Goal: Task Accomplishment & Management: Use online tool/utility

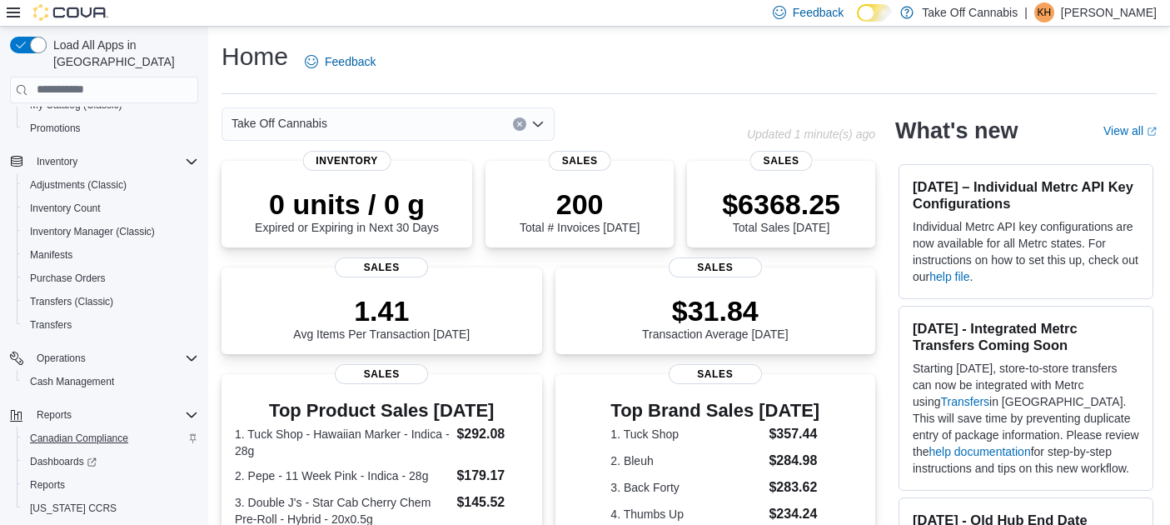
scroll to position [239, 0]
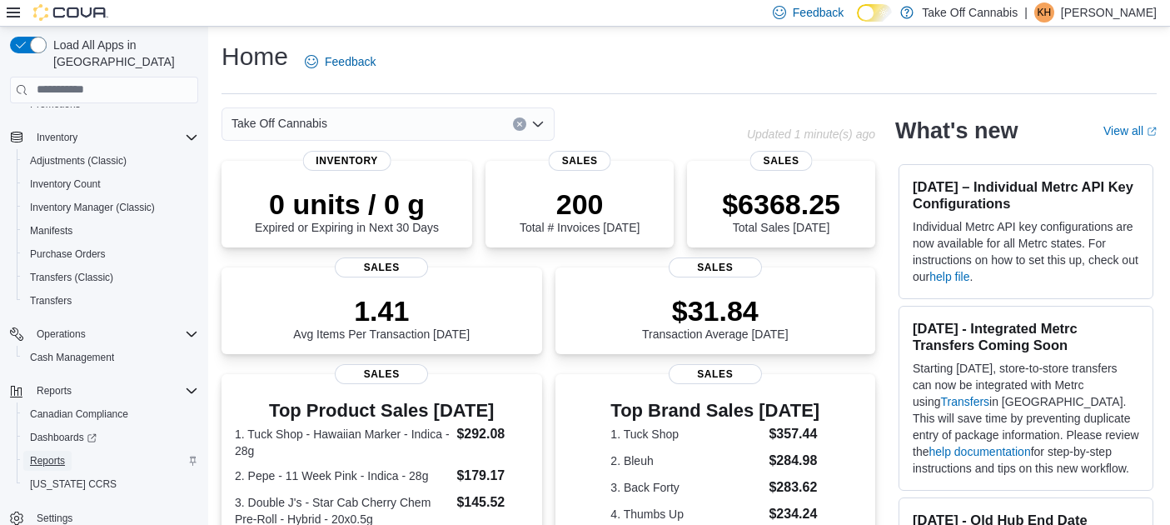
click at [57, 450] on span "Reports" at bounding box center [47, 460] width 35 height 20
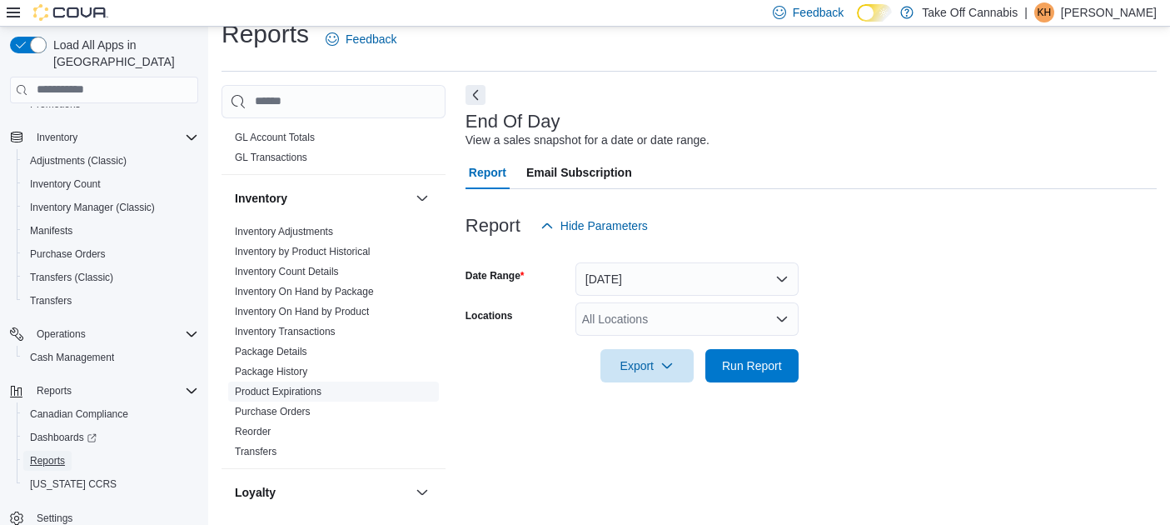
scroll to position [500, 0]
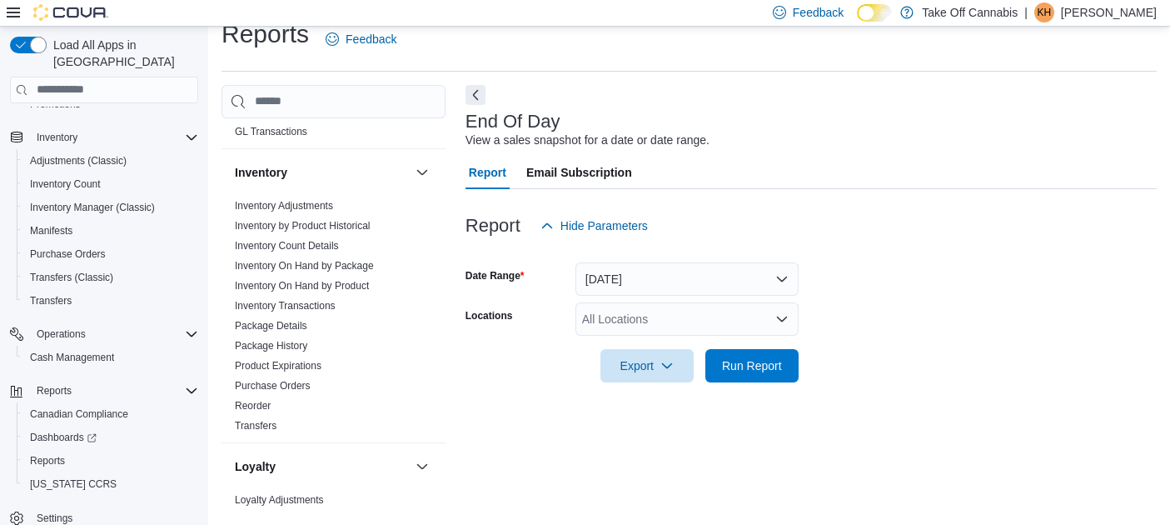
drag, startPoint x: 258, startPoint y: 386, endPoint x: 233, endPoint y: 456, distance: 75.1
click at [258, 386] on link "Purchase Orders" at bounding box center [273, 386] width 76 height 12
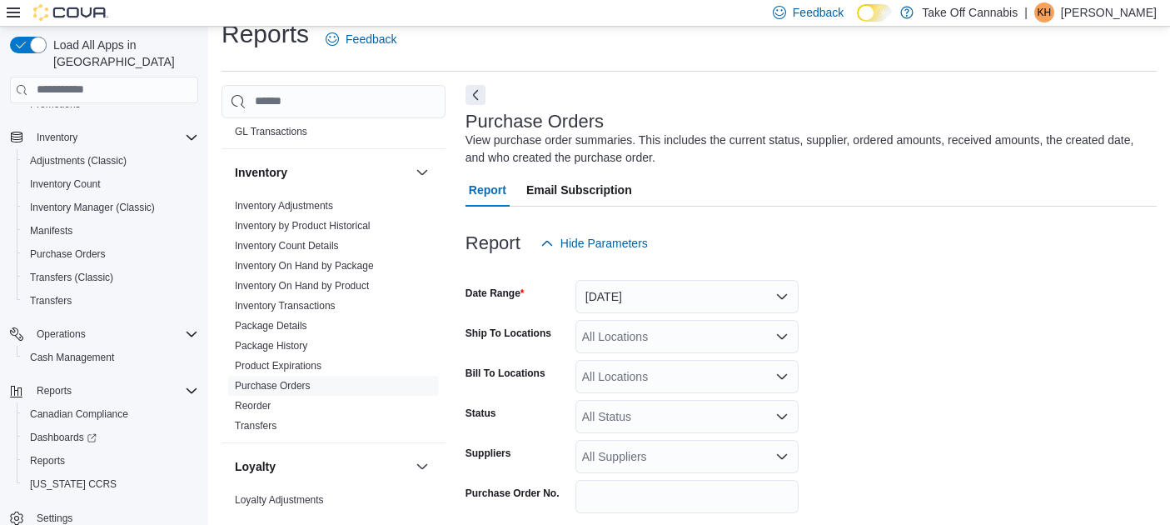
scroll to position [56, 0]
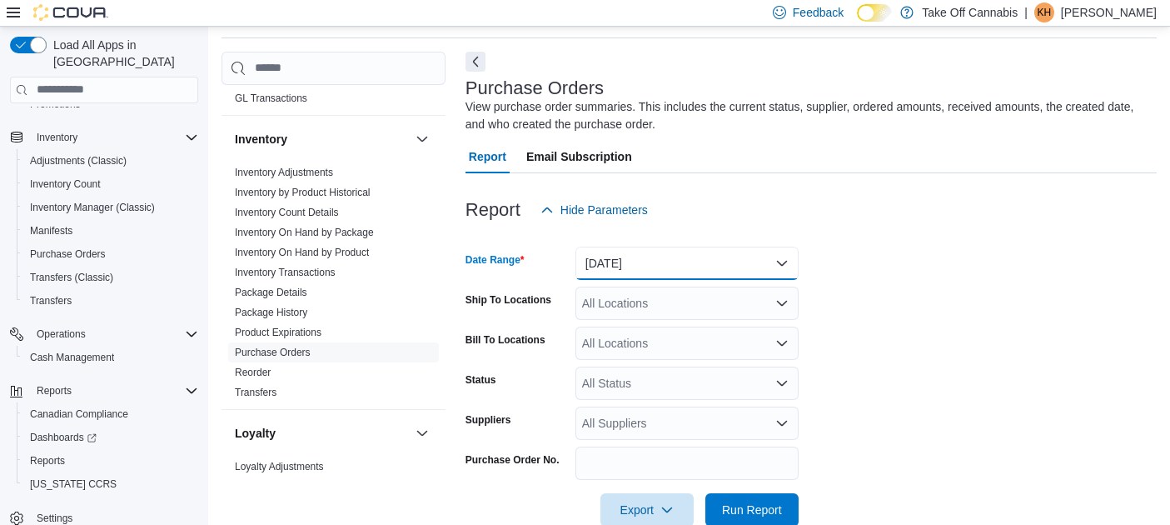
click at [696, 258] on button "[DATE]" at bounding box center [686, 262] width 223 height 33
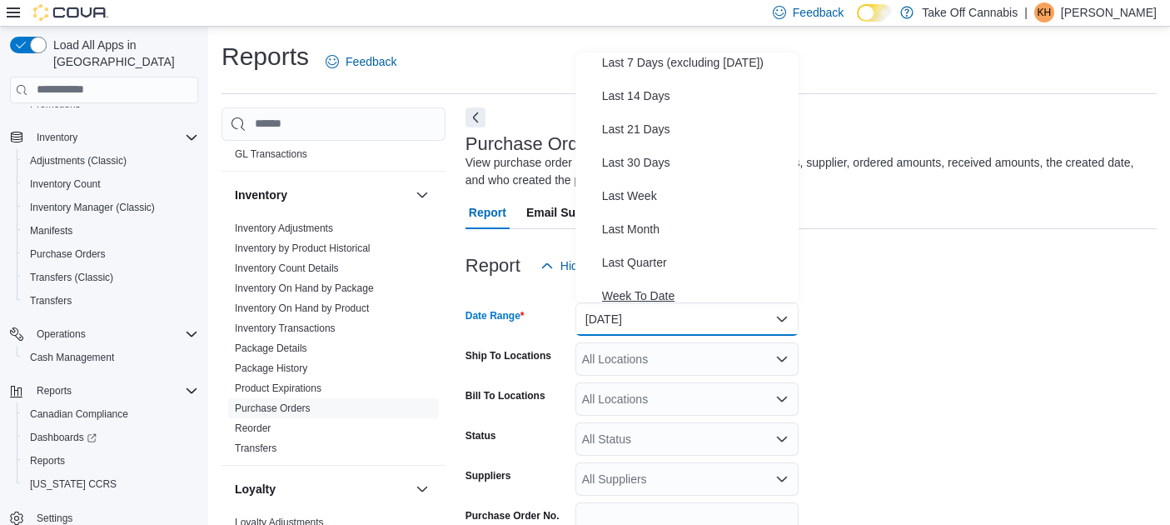
scroll to position [0, 0]
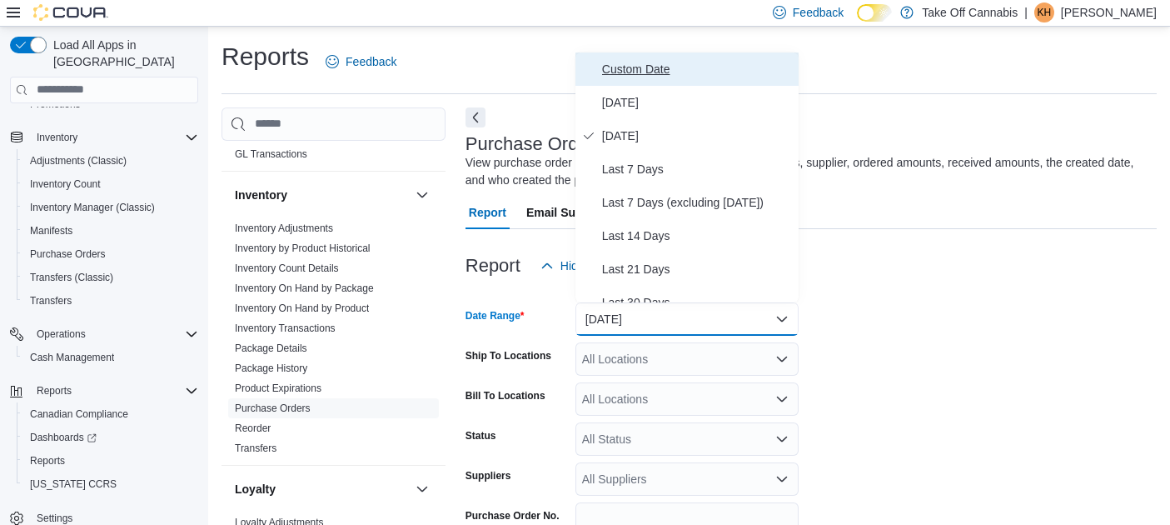
click at [630, 64] on span "Custom Date" at bounding box center [697, 69] width 190 height 20
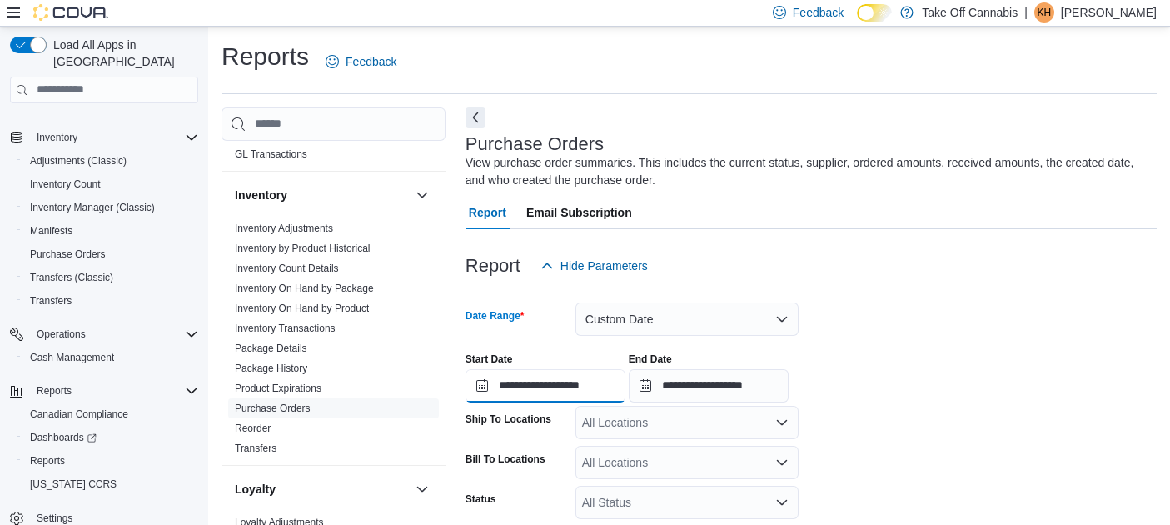
click at [577, 386] on input "**********" at bounding box center [545, 385] width 160 height 33
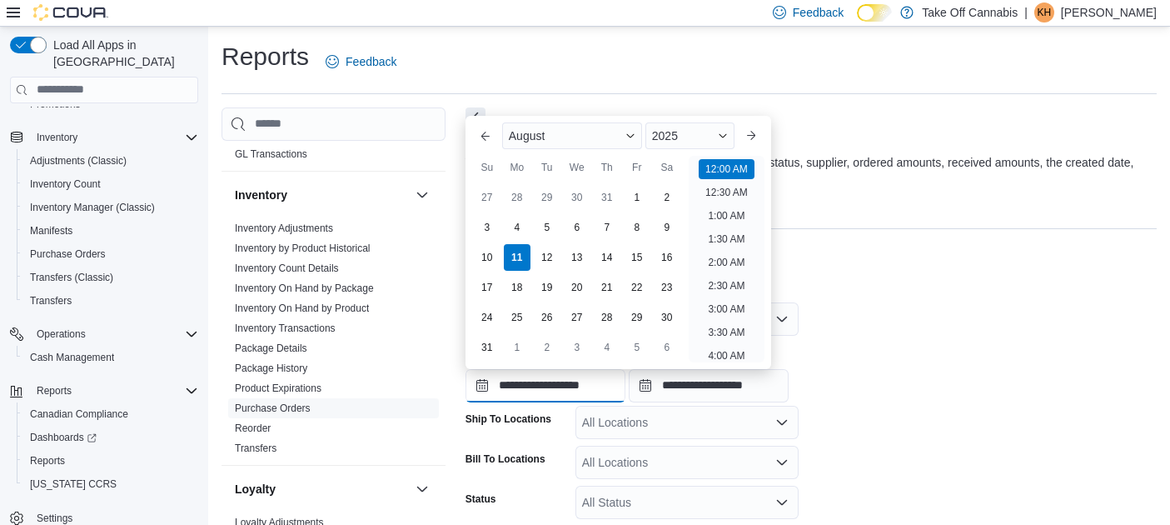
scroll to position [52, 0]
click at [603, 135] on div "August" at bounding box center [572, 135] width 140 height 27
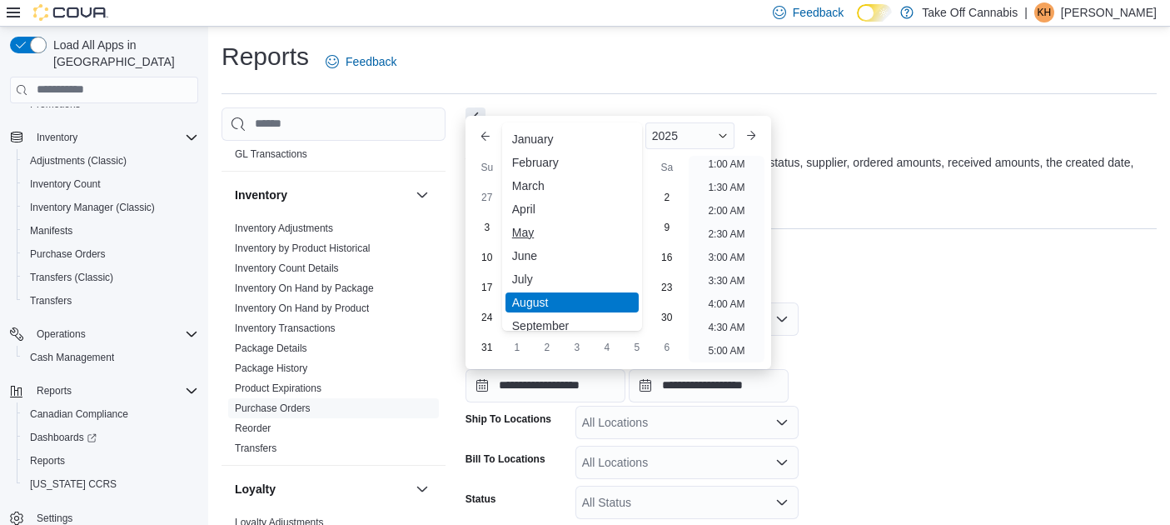
click at [528, 231] on div "May" at bounding box center [571, 232] width 133 height 20
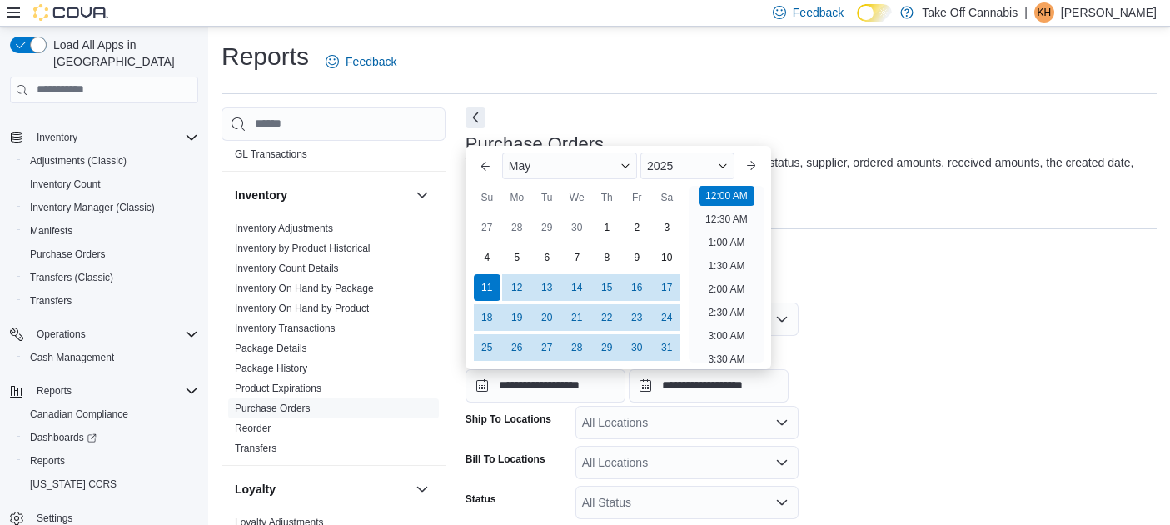
click at [926, 247] on div at bounding box center [810, 239] width 691 height 20
click at [590, 386] on input "**********" at bounding box center [545, 385] width 160 height 33
click at [580, 313] on div "21" at bounding box center [576, 316] width 29 height 29
type input "**********"
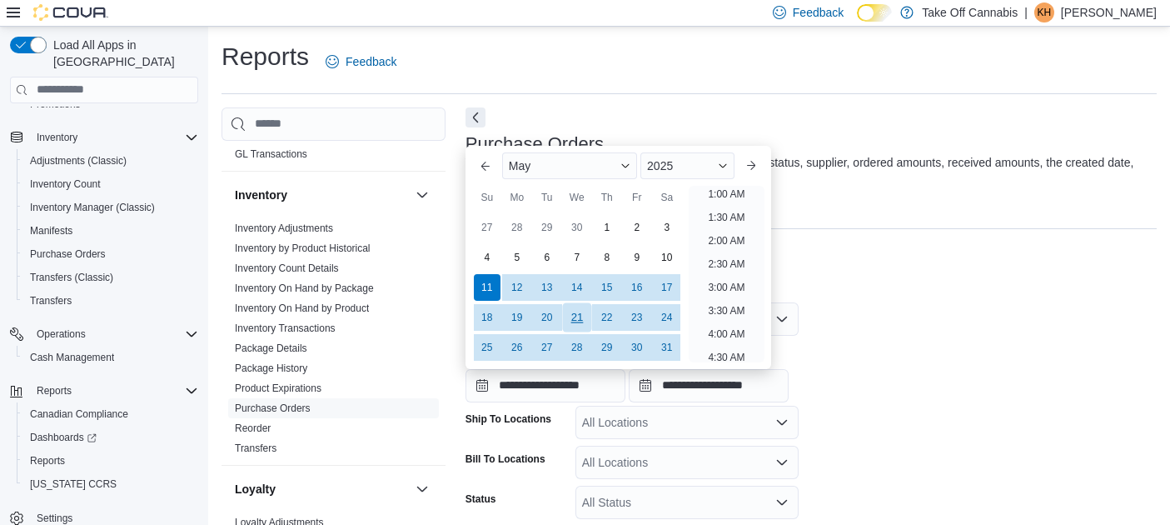
scroll to position [3, 0]
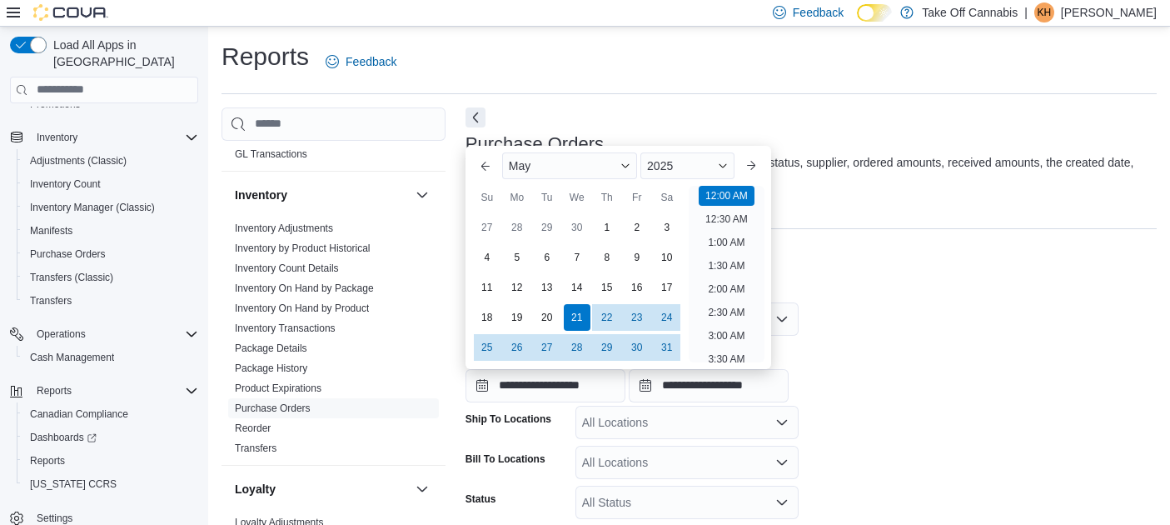
click at [890, 310] on form "**********" at bounding box center [810, 463] width 691 height 363
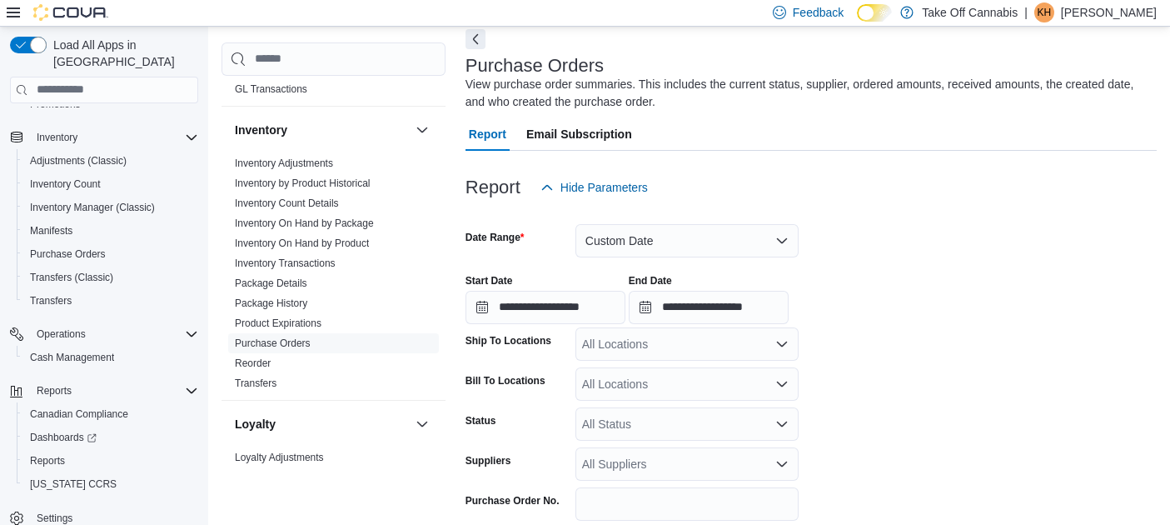
scroll to position [154, 0]
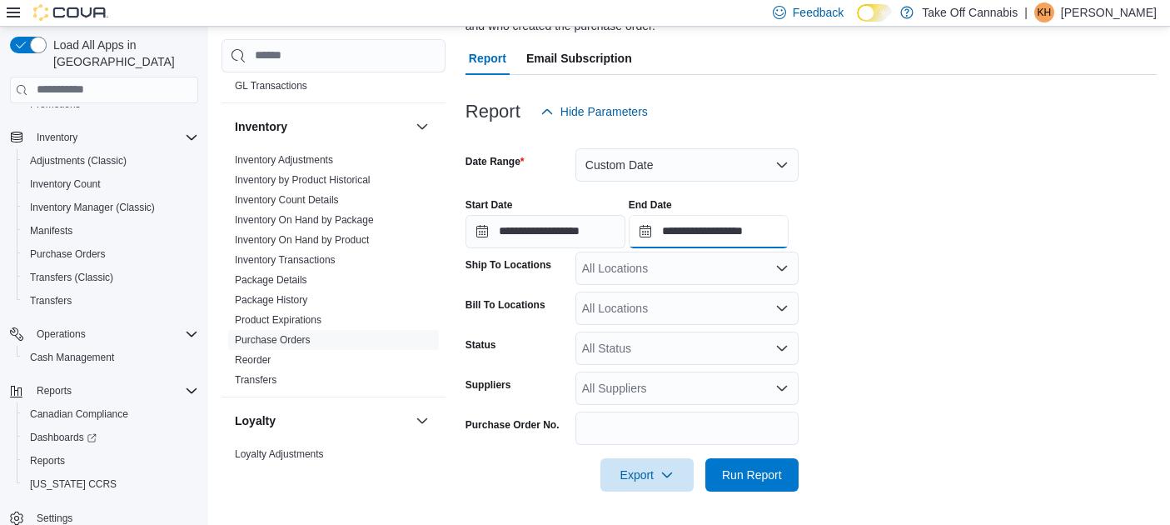
click at [700, 229] on input "**********" at bounding box center [709, 231] width 160 height 33
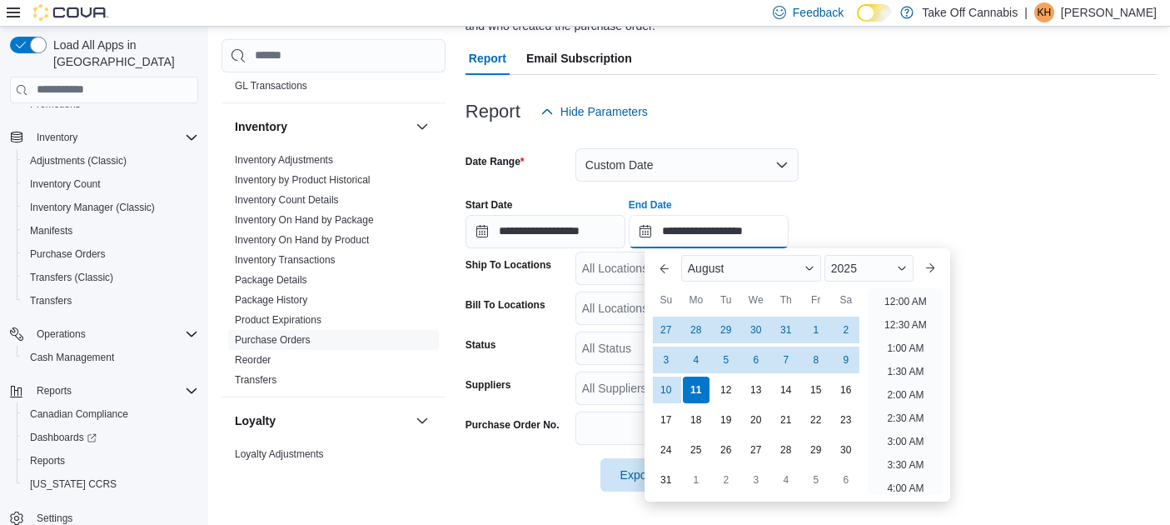
scroll to position [916, 0]
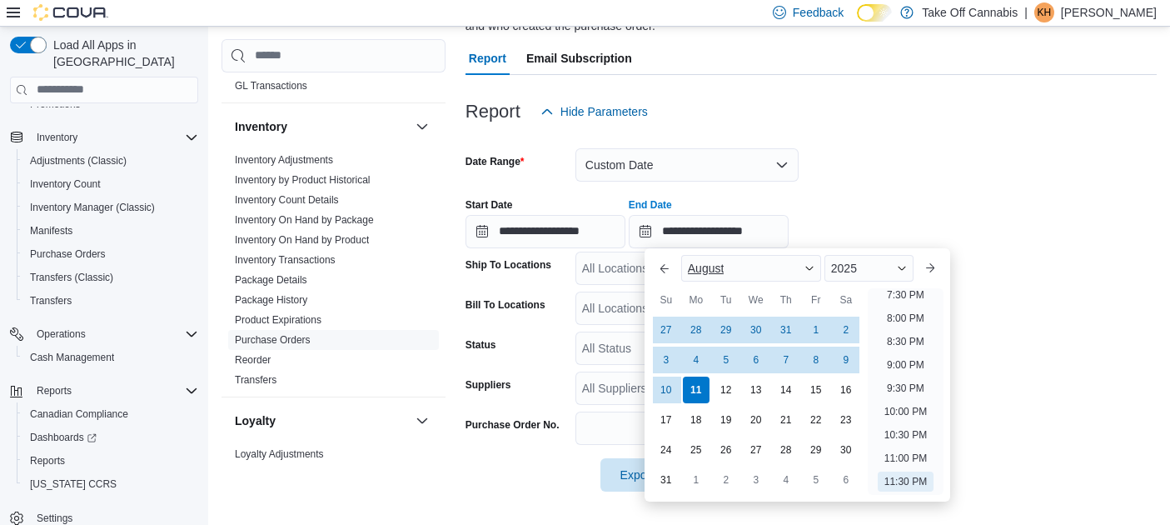
click at [813, 266] on span "Button. Open the month selector. August is currently selected." at bounding box center [809, 268] width 10 height 10
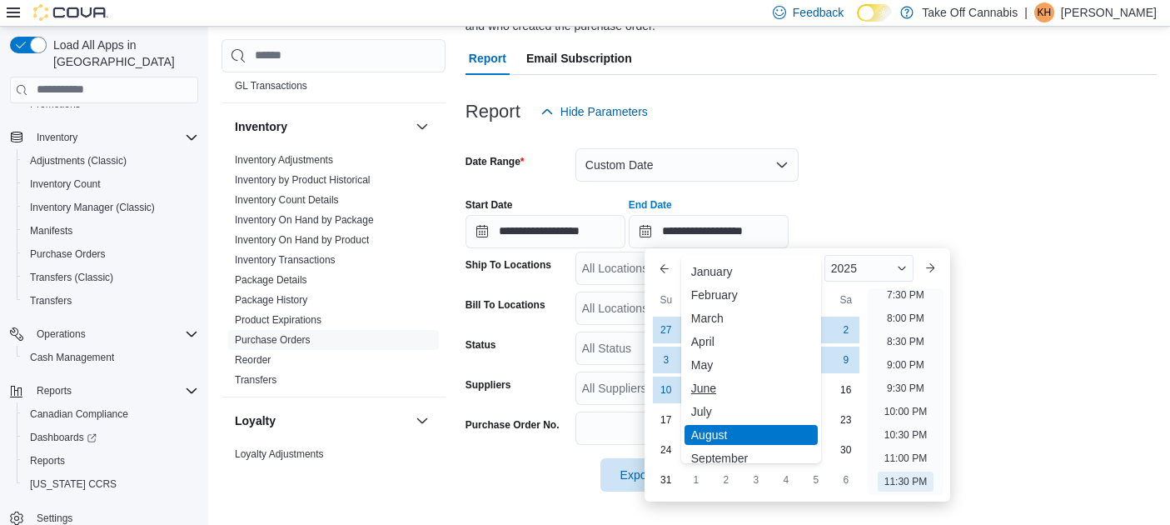
click at [701, 386] on div "June" at bounding box center [750, 388] width 133 height 20
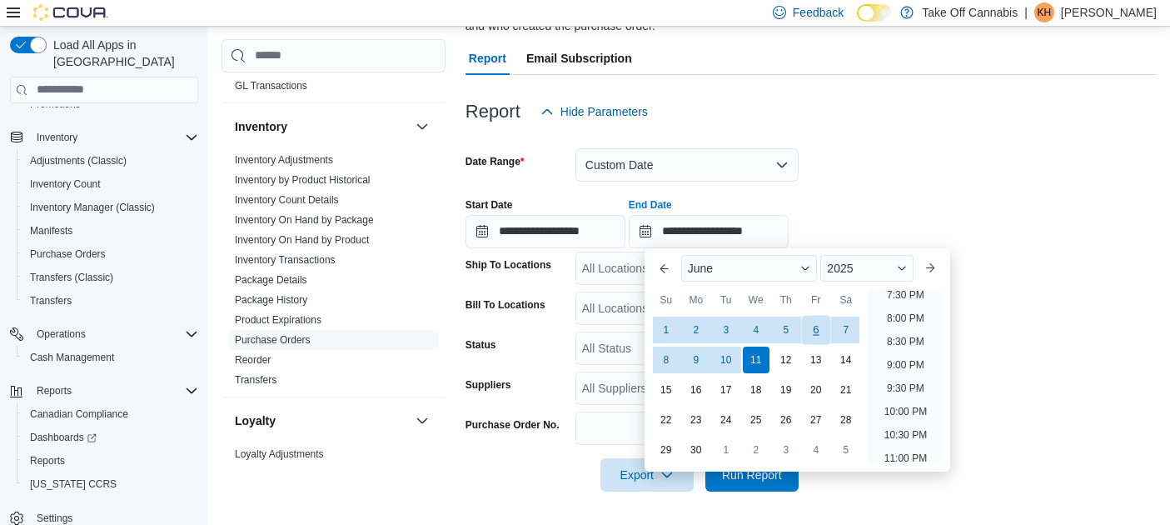
click at [818, 324] on div "6" at bounding box center [815, 329] width 29 height 29
type input "**********"
click at [1064, 331] on form "**********" at bounding box center [810, 309] width 691 height 363
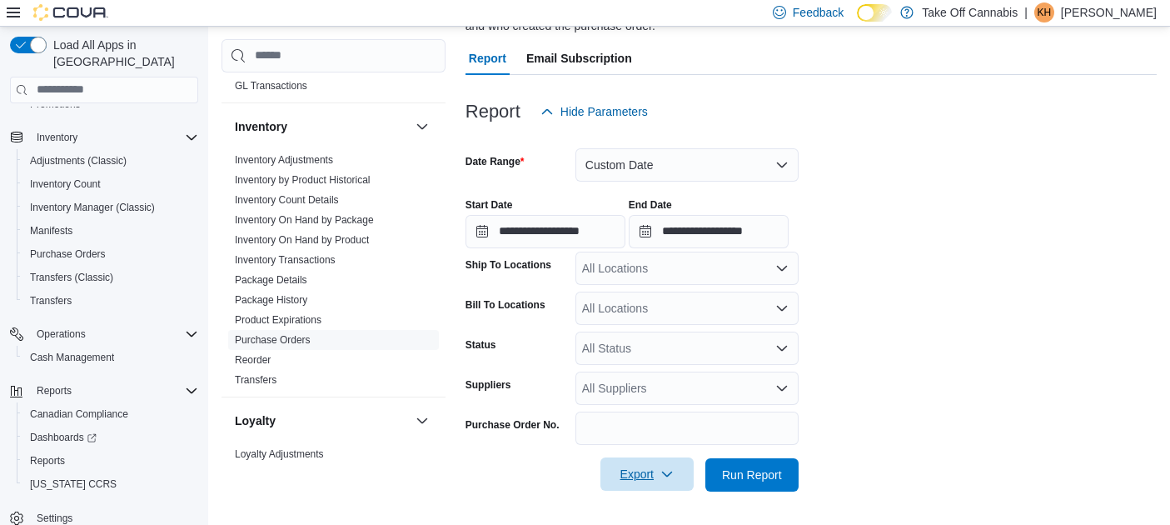
click at [663, 472] on icon "button" at bounding box center [666, 473] width 13 height 13
click at [594, 391] on div "All Suppliers" at bounding box center [686, 387] width 223 height 33
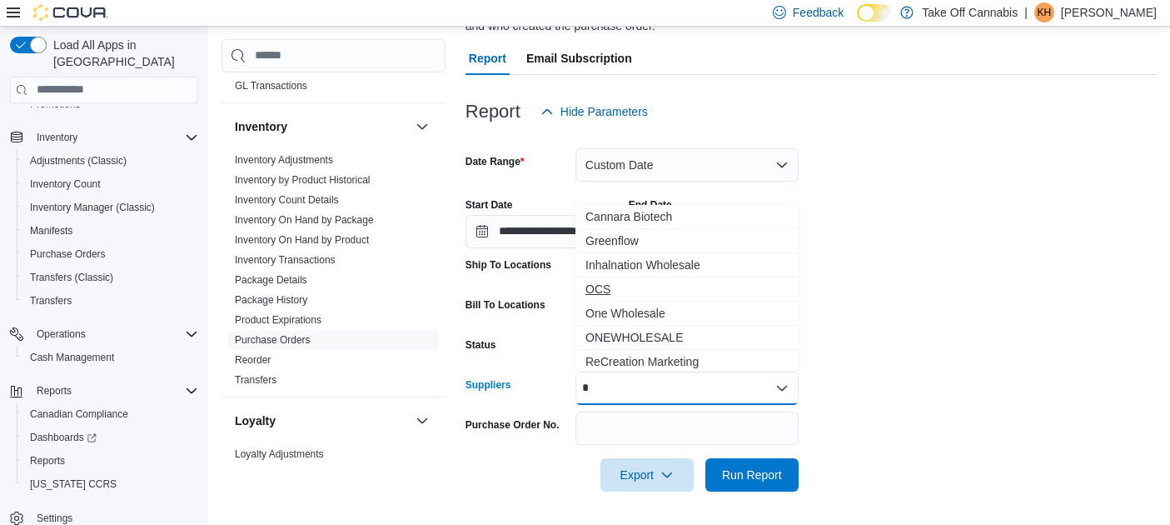
type input "*"
click at [591, 294] on span "OCS" at bounding box center [686, 289] width 203 height 17
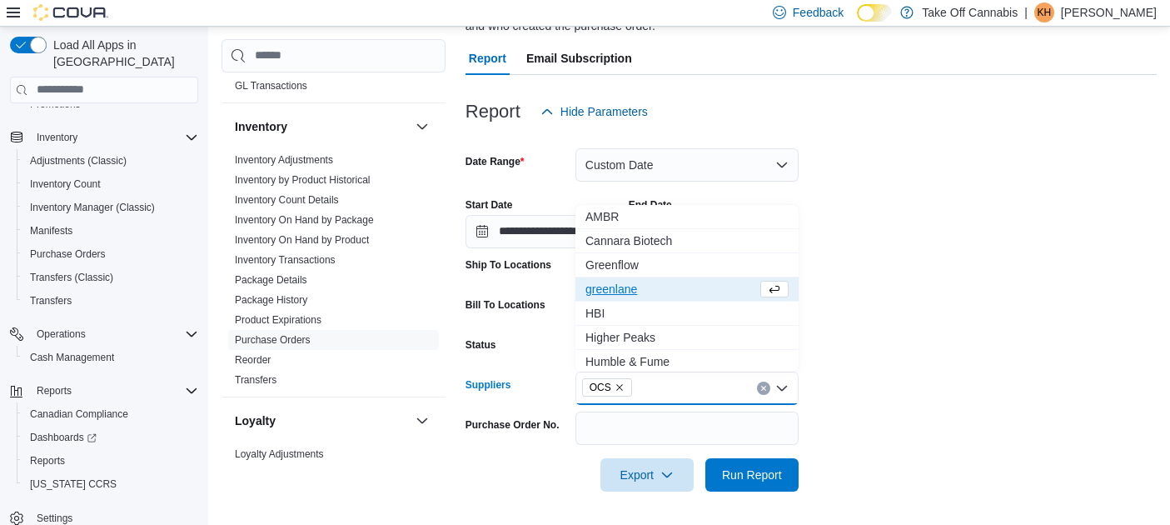
click at [1011, 312] on form "**********" at bounding box center [810, 309] width 691 height 363
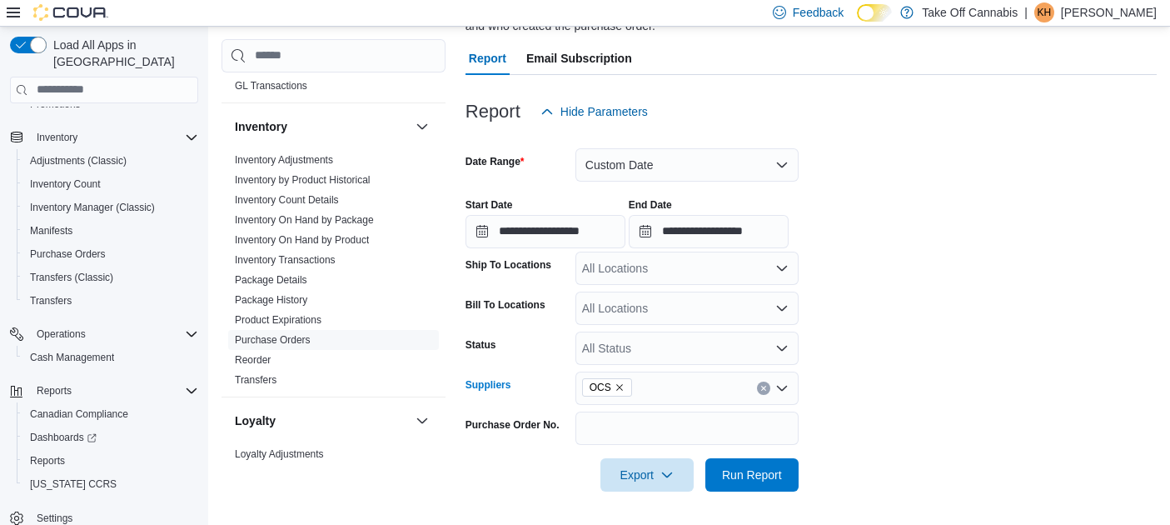
click at [619, 386] on icon "Remove OCS from selection in this group" at bounding box center [619, 387] width 10 height 10
click at [755, 471] on span "Run Report" at bounding box center [752, 473] width 60 height 17
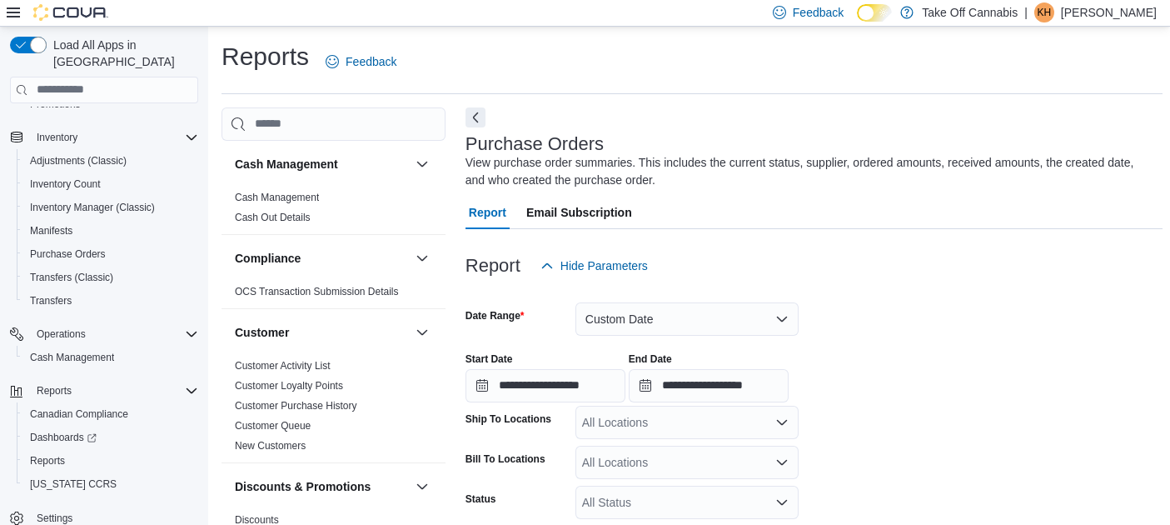
drag, startPoint x: 475, startPoint y: 115, endPoint x: 646, endPoint y: 201, distance: 191.4
click at [475, 115] on button "Next" at bounding box center [475, 117] width 20 height 20
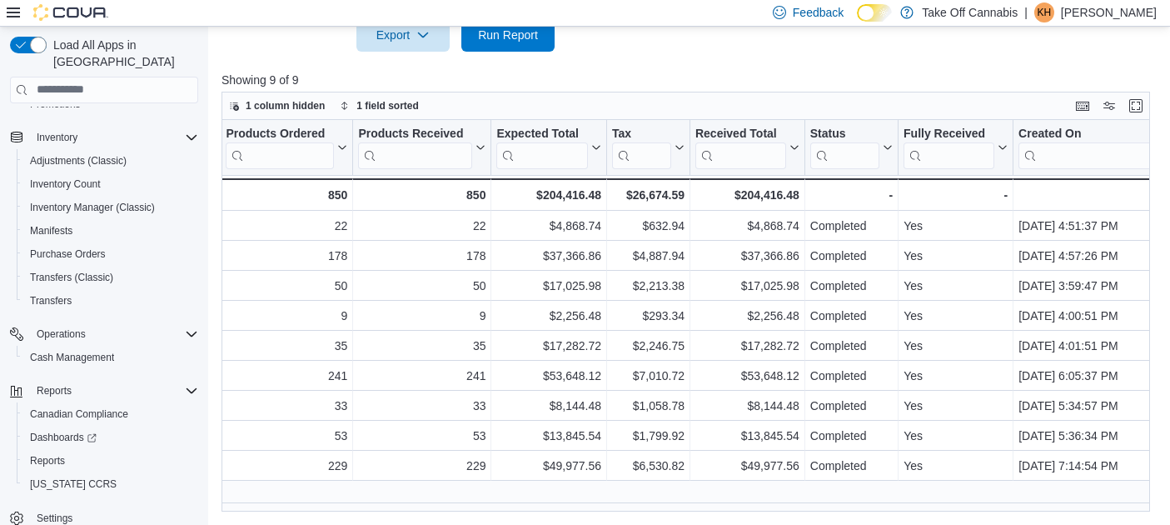
scroll to position [0, 774]
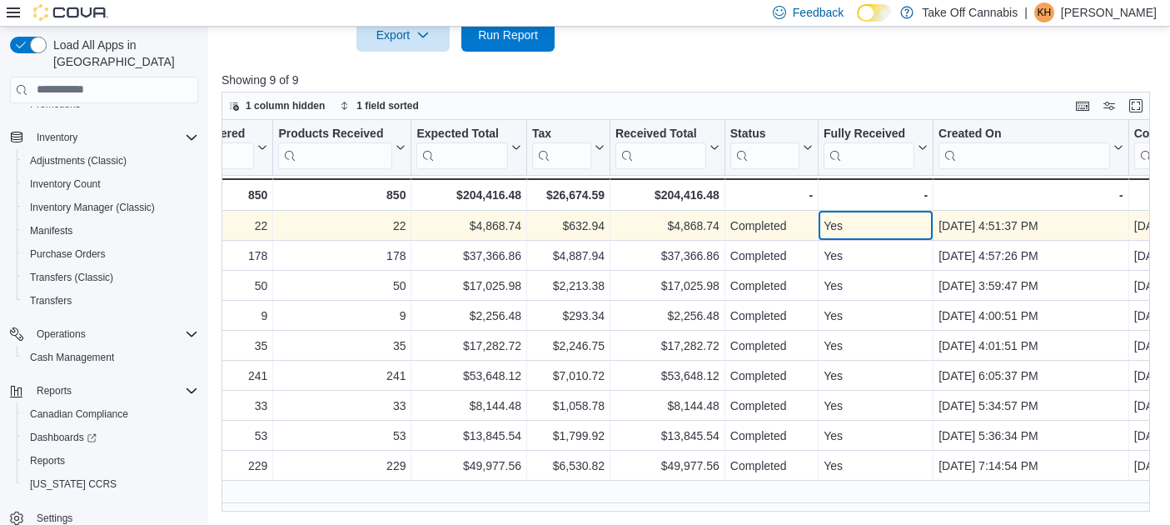
click at [903, 222] on div "Yes" at bounding box center [875, 226] width 104 height 20
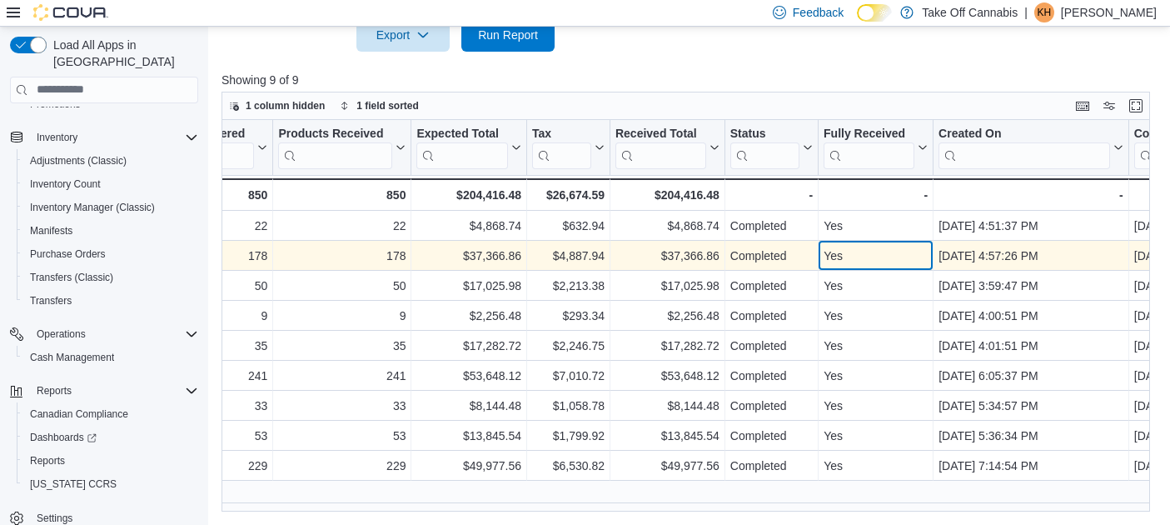
click at [888, 257] on div "Yes" at bounding box center [875, 256] width 104 height 20
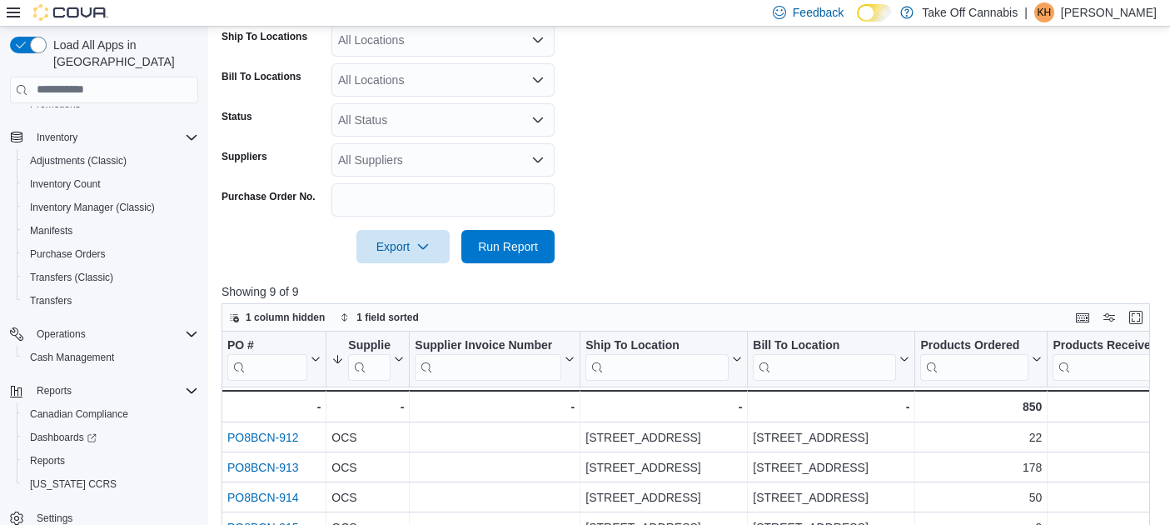
scroll to position [326, 0]
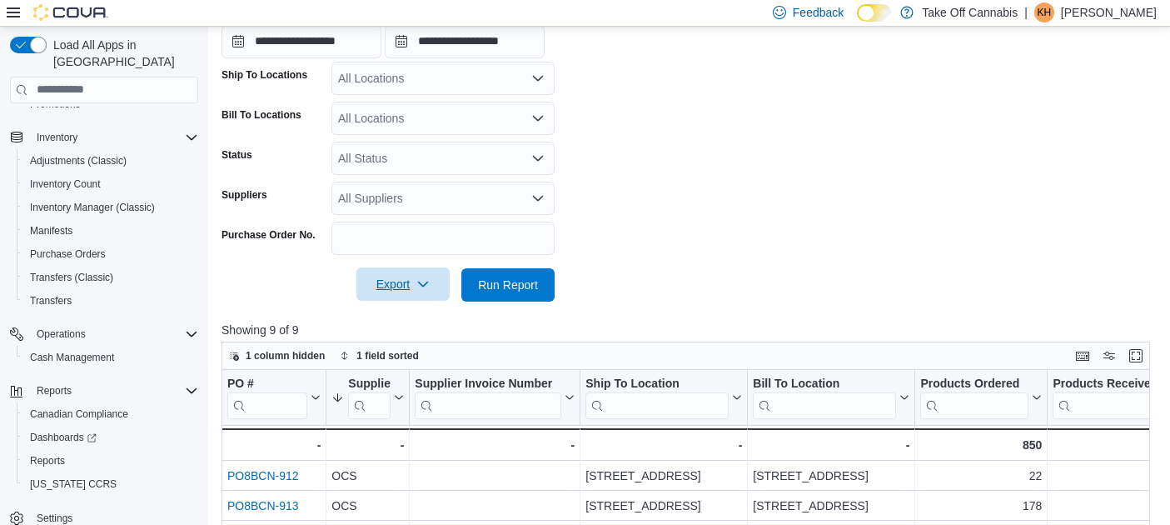
click at [406, 283] on span "Export" at bounding box center [402, 283] width 73 height 33
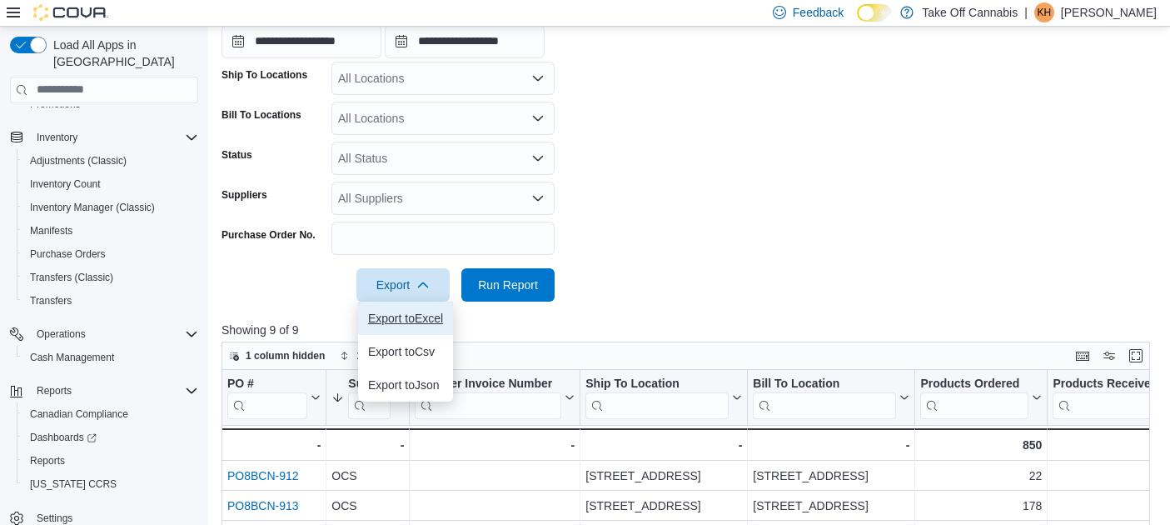
click at [420, 311] on span "Export to Excel" at bounding box center [405, 317] width 75 height 13
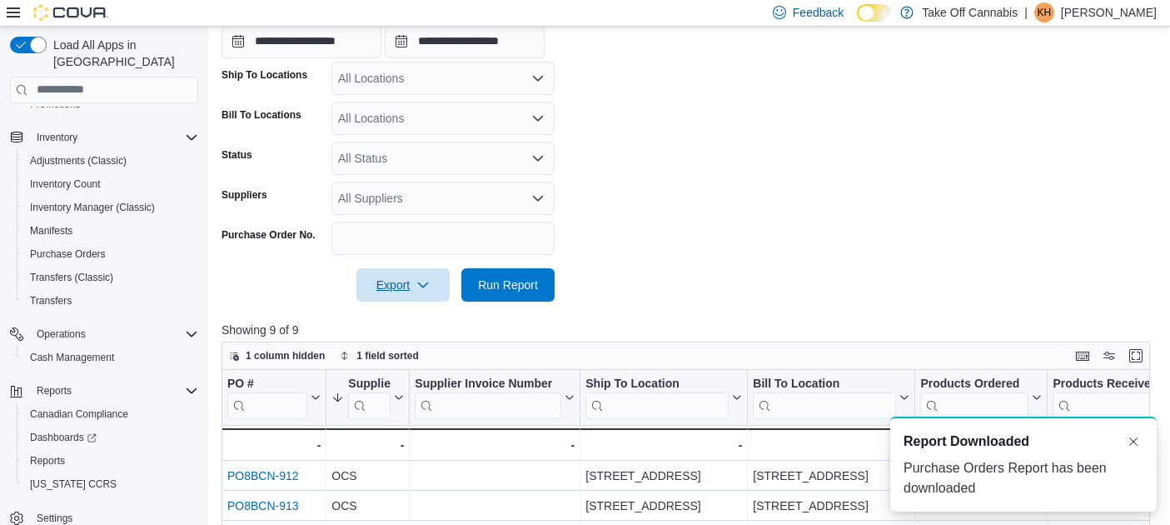
scroll to position [0, 0]
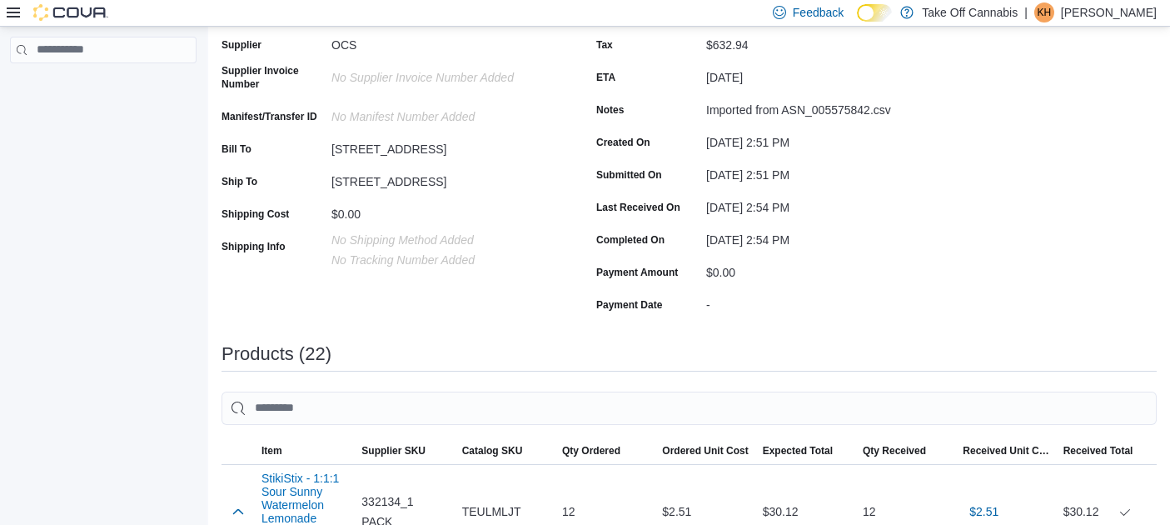
scroll to position [167, 0]
